Goal: Task Accomplishment & Management: Complete application form

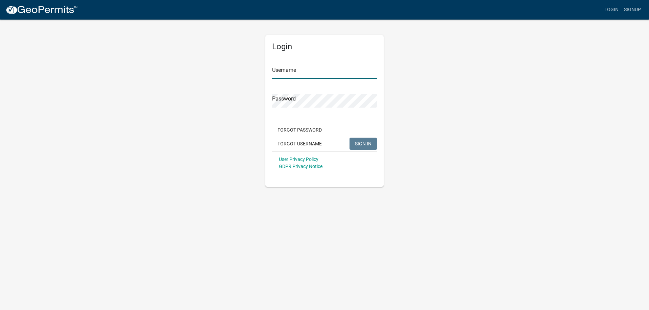
type input "bjennings"
click at [362, 145] on span "SIGN IN" at bounding box center [363, 143] width 17 height 5
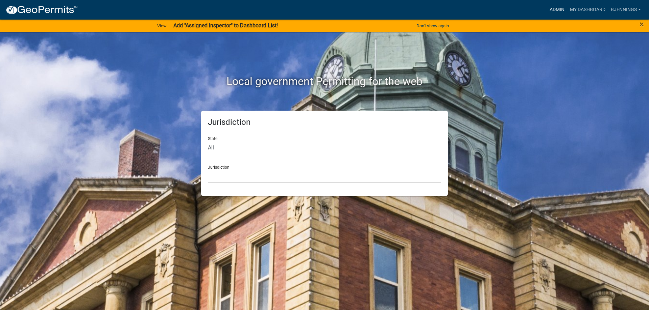
click at [555, 8] on link "Admin" at bounding box center [557, 9] width 20 height 13
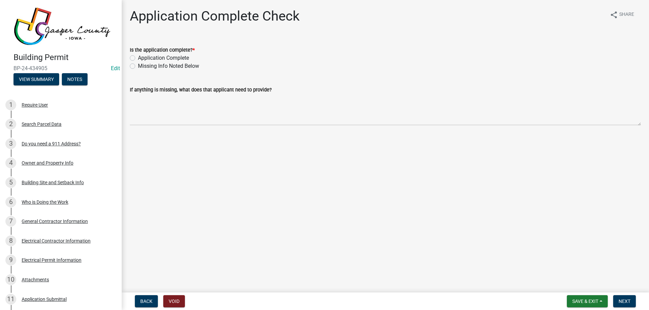
click at [160, 57] on label "Application Complete" at bounding box center [163, 58] width 51 height 8
click at [142, 57] on input "Application Complete" at bounding box center [140, 56] width 4 height 4
radio input "true"
click at [626, 299] on span "Next" at bounding box center [624, 301] width 12 height 5
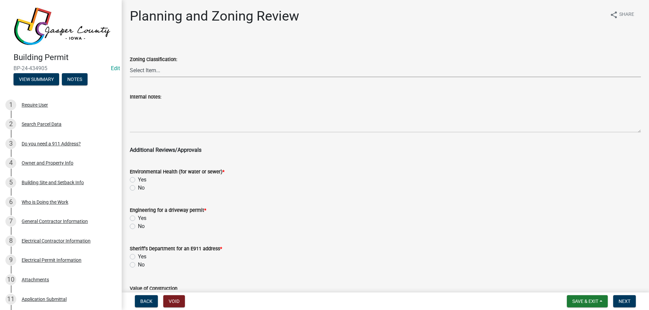
click at [149, 70] on select "Select Item... A RR-5 RR-1 R-1 POS UC/MHP C I FO WHPO AO PUD Incorporated City" at bounding box center [385, 71] width 511 height 14
drag, startPoint x: 160, startPoint y: 70, endPoint x: 147, endPoint y: 69, distance: 13.2
click at [160, 70] on select "Select Item... A RR-5 RR-1 R-1 POS UC/MHP C I FO WHPO AO PUD Incorporated City" at bounding box center [385, 71] width 511 height 14
click at [182, 72] on select "Select Item... A RR-5 RR-1 R-1 POS UC/MHP C I FO WHPO AO PUD Incorporated City" at bounding box center [385, 71] width 511 height 14
click at [130, 64] on select "Select Item... A RR-5 RR-1 R-1 POS UC/MHP C I FO WHPO AO PUD Incorporated City" at bounding box center [385, 71] width 511 height 14
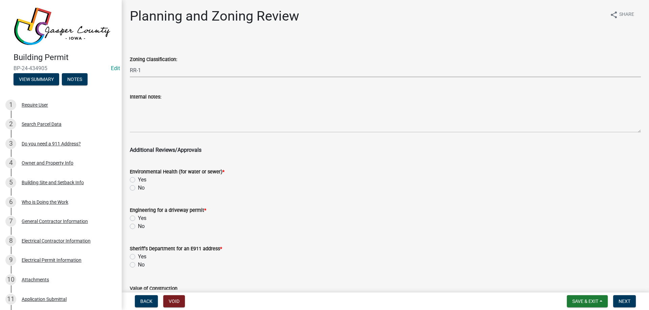
select select "fe5b6a7e-2139-4abd-ad37-d4ef1af5e05f"
click at [138, 188] on label "No" at bounding box center [141, 188] width 7 height 8
click at [138, 188] on input "No" at bounding box center [140, 186] width 4 height 4
radio input "true"
click at [138, 227] on label "No" at bounding box center [141, 227] width 7 height 8
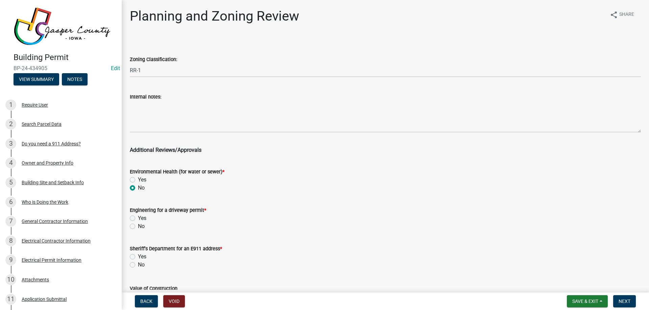
click at [138, 227] on input "No" at bounding box center [140, 225] width 4 height 4
radio input "true"
click at [138, 265] on label "No" at bounding box center [141, 265] width 7 height 8
click at [138, 265] on input "No" at bounding box center [140, 263] width 4 height 4
radio input "true"
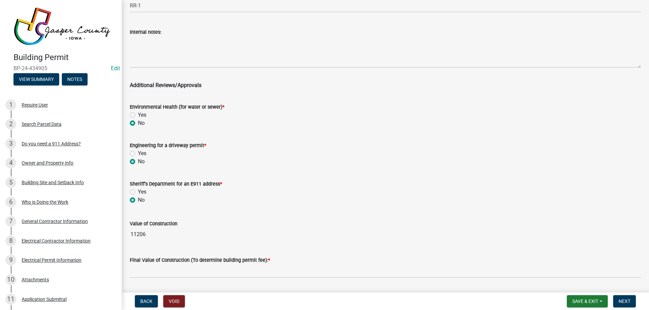
scroll to position [101, 0]
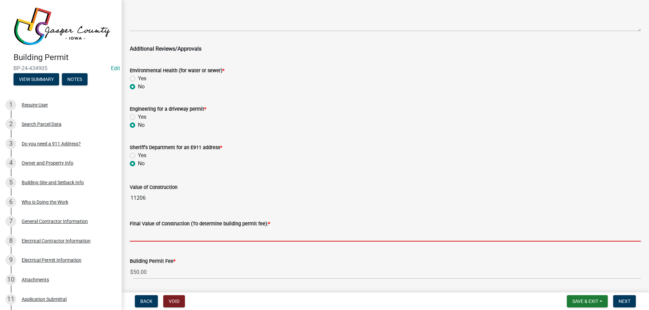
click at [176, 237] on input "text" at bounding box center [385, 235] width 511 height 14
click at [189, 233] on input "text" at bounding box center [385, 235] width 511 height 14
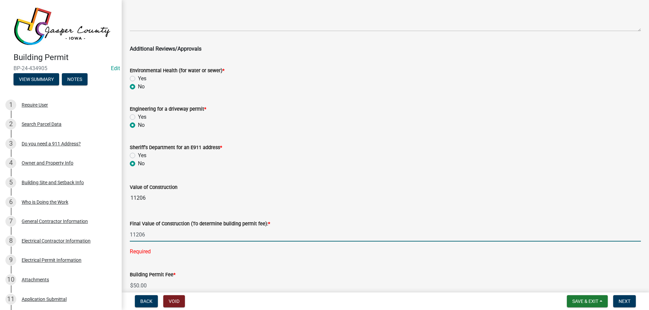
type input "11206"
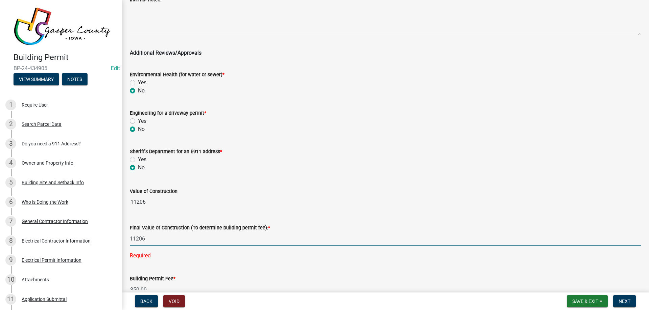
click at [197, 185] on div "Value of Construction 11206" at bounding box center [385, 193] width 511 height 31
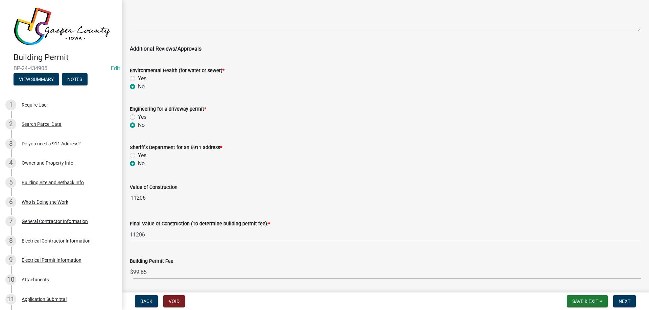
scroll to position [123, 0]
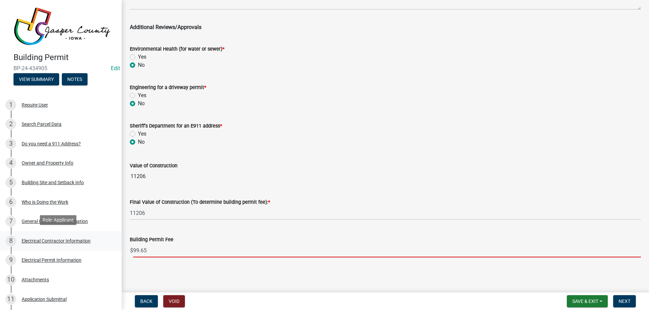
drag, startPoint x: 155, startPoint y: 252, endPoint x: 48, endPoint y: 241, distance: 106.9
click at [48, 241] on div "Building Permit BP-24-434905 Edit View Summary Notes 1 Require User 2 Search Pa…" at bounding box center [324, 155] width 649 height 310
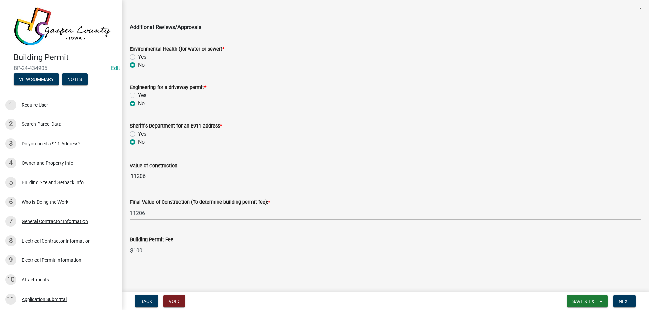
type input "100"
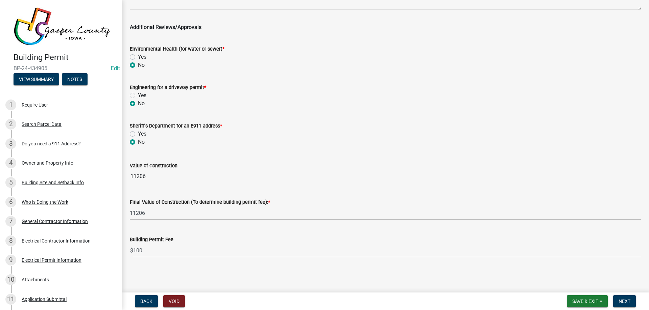
click at [275, 159] on div "Value of Construction 11206" at bounding box center [385, 167] width 511 height 31
click at [623, 303] on span "Next" at bounding box center [624, 301] width 12 height 5
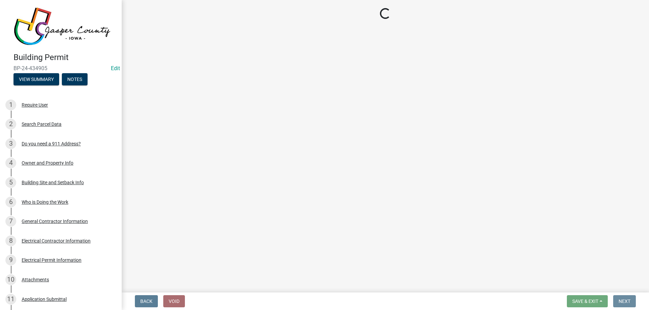
scroll to position [0, 0]
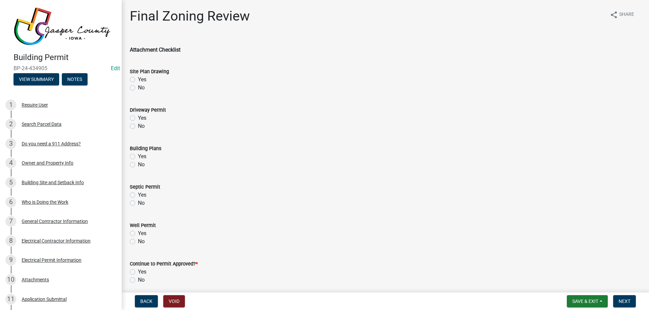
click at [138, 80] on label "Yes" at bounding box center [142, 80] width 8 height 8
click at [138, 80] on input "Yes" at bounding box center [140, 78] width 4 height 4
radio input "true"
click at [138, 124] on label "No" at bounding box center [141, 126] width 7 height 8
click at [138, 124] on input "No" at bounding box center [140, 124] width 4 height 4
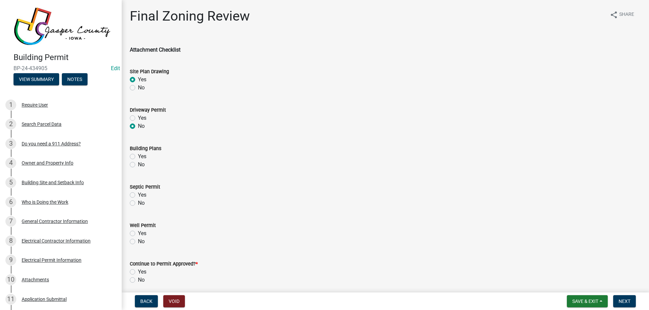
radio input "true"
click at [138, 158] on label "Yes" at bounding box center [142, 157] width 8 height 8
click at [138, 157] on input "Yes" at bounding box center [140, 155] width 4 height 4
radio input "true"
click at [138, 202] on label "No" at bounding box center [141, 203] width 7 height 8
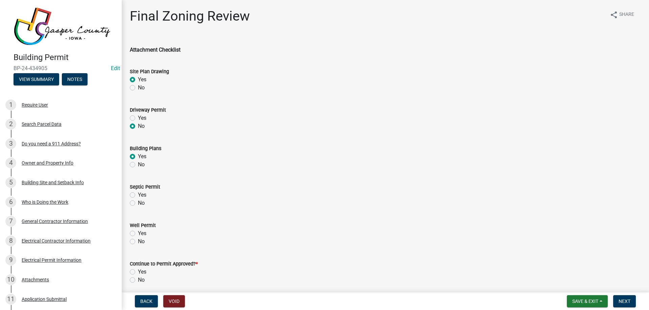
click at [138, 202] on input "No" at bounding box center [140, 201] width 4 height 4
radio input "true"
click at [138, 242] on label "No" at bounding box center [141, 242] width 7 height 8
click at [138, 242] on input "No" at bounding box center [140, 240] width 4 height 4
radio input "true"
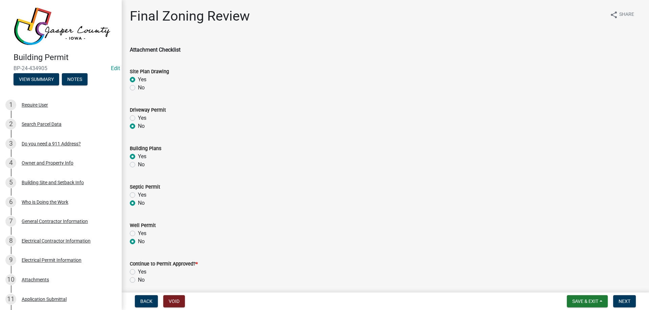
click at [138, 272] on label "Yes" at bounding box center [142, 272] width 8 height 8
click at [138, 272] on input "Yes" at bounding box center [140, 270] width 4 height 4
radio input "true"
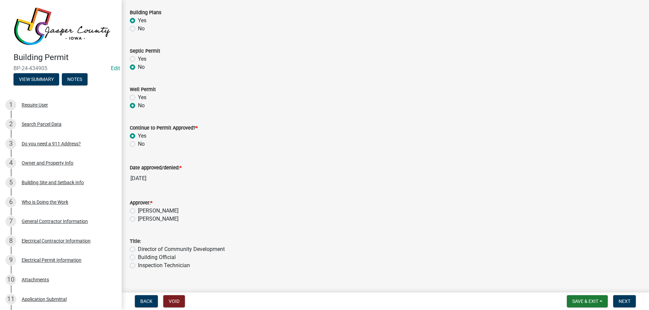
scroll to position [148, 0]
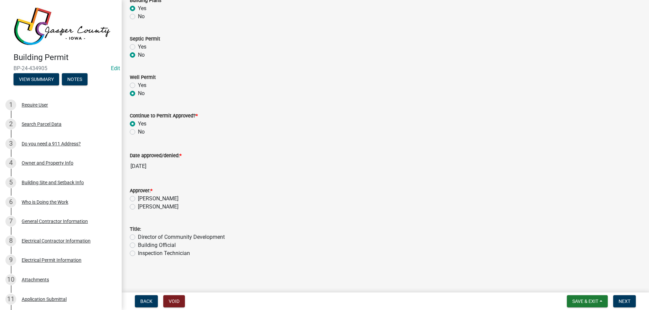
click at [138, 199] on label "[PERSON_NAME]" at bounding box center [158, 199] width 41 height 8
click at [138, 199] on input "[PERSON_NAME]" at bounding box center [140, 197] width 4 height 4
radio input "true"
click at [138, 244] on label "Building Official" at bounding box center [157, 246] width 38 height 8
click at [138, 244] on input "Building Official" at bounding box center [140, 244] width 4 height 4
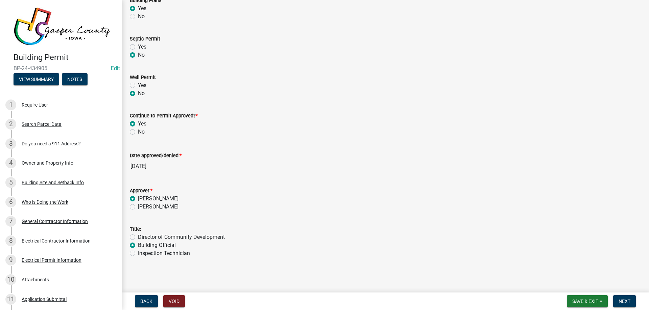
radio input "true"
click at [624, 301] on span "Next" at bounding box center [624, 301] width 12 height 5
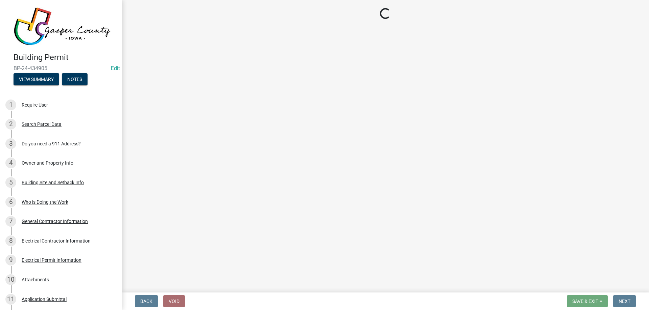
select select "3: 3"
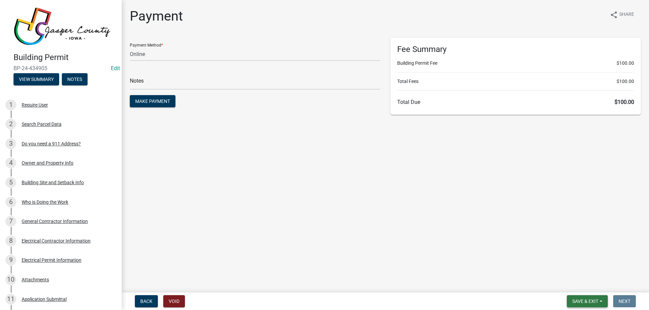
click at [589, 300] on span "Save & Exit" at bounding box center [585, 301] width 26 height 5
click at [584, 278] on button "Save & Exit" at bounding box center [580, 284] width 54 height 16
